Goal: Submit feedback/report problem

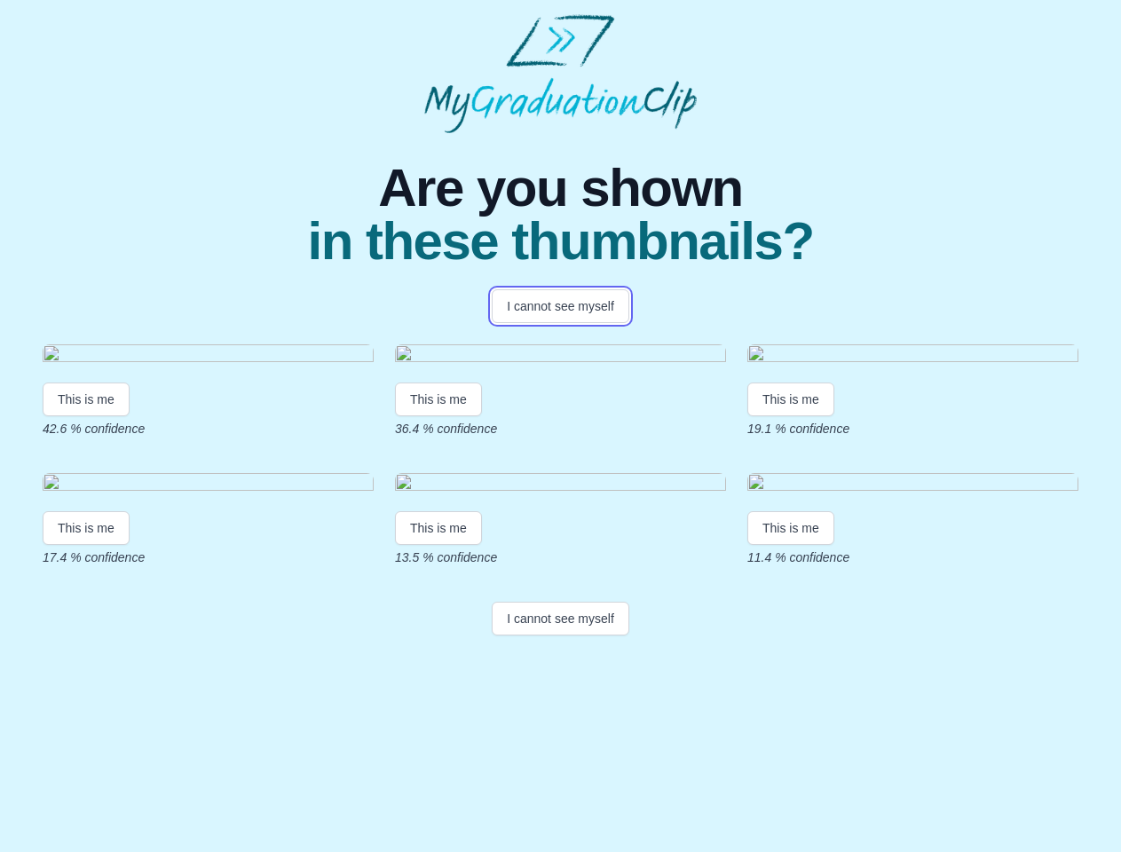
click at [560, 306] on button "I cannot see myself" at bounding box center [561, 306] width 138 height 34
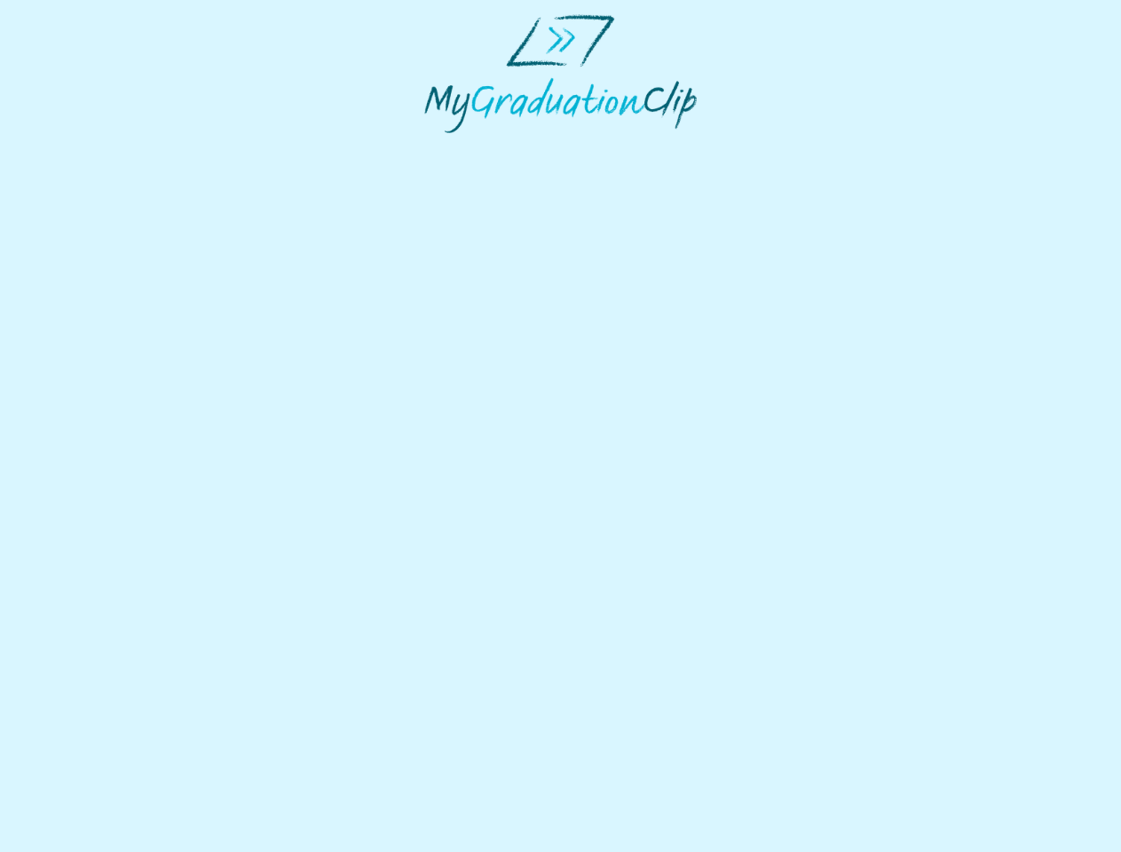
click at [86, 147] on html at bounding box center [560, 73] width 1121 height 147
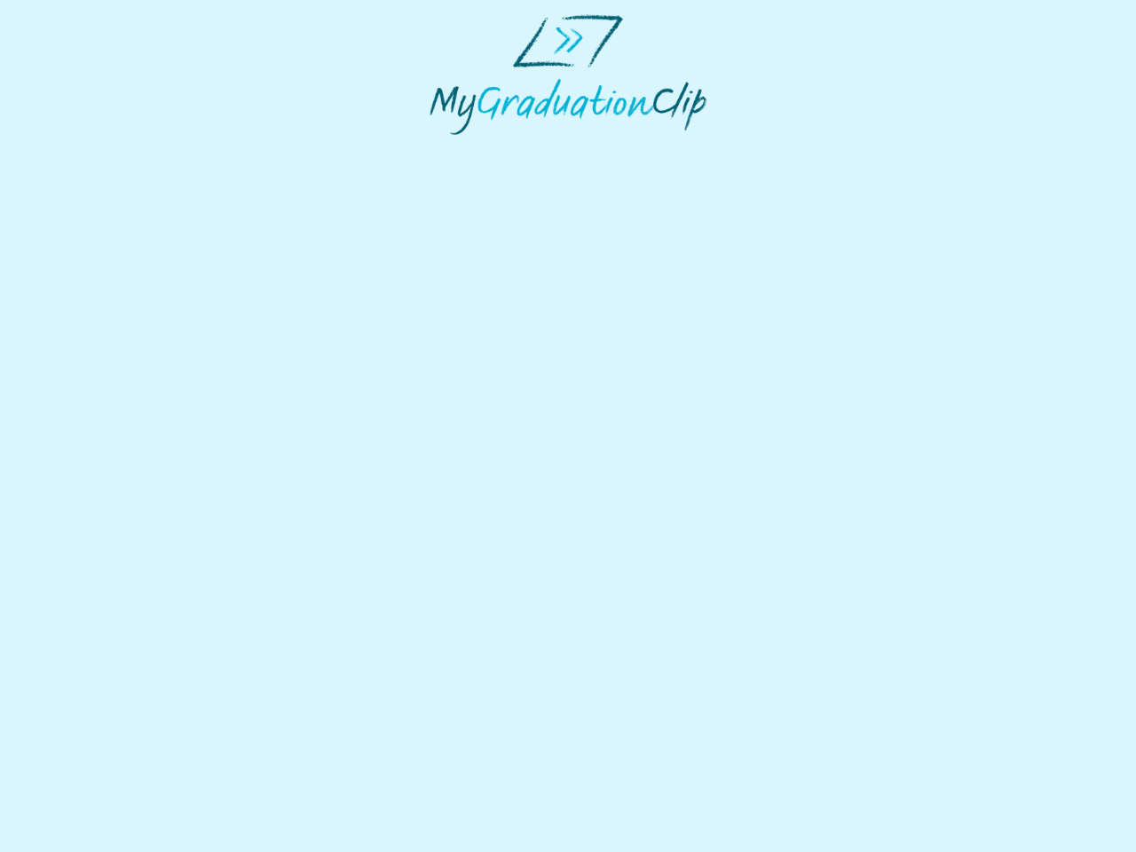
click at [441, 149] on html at bounding box center [568, 74] width 1136 height 149
click at [795, 149] on html at bounding box center [568, 74] width 1136 height 149
click at [86, 149] on html at bounding box center [568, 74] width 1136 height 149
click at [441, 149] on html at bounding box center [568, 74] width 1136 height 149
click at [795, 149] on html at bounding box center [568, 74] width 1136 height 149
